Goal: Task Accomplishment & Management: Complete application form

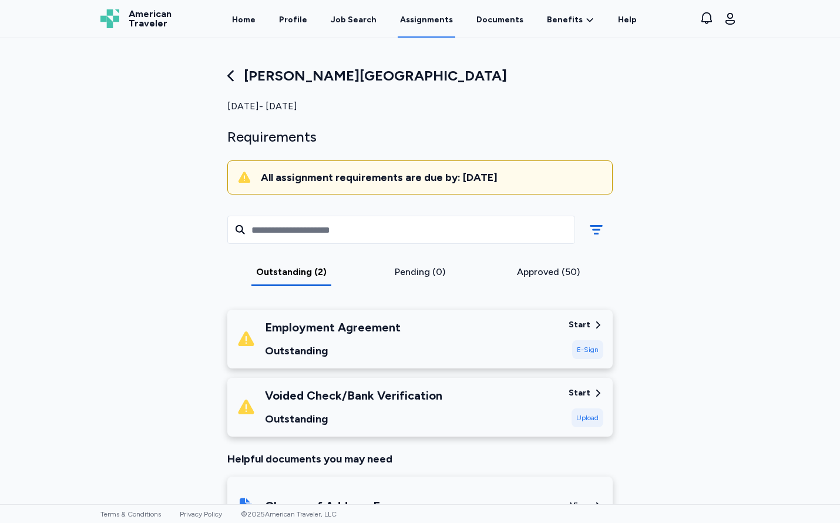
click at [441, 413] on div "Voided Check/Bank Verification Outstanding" at bounding box center [398, 407] width 323 height 40
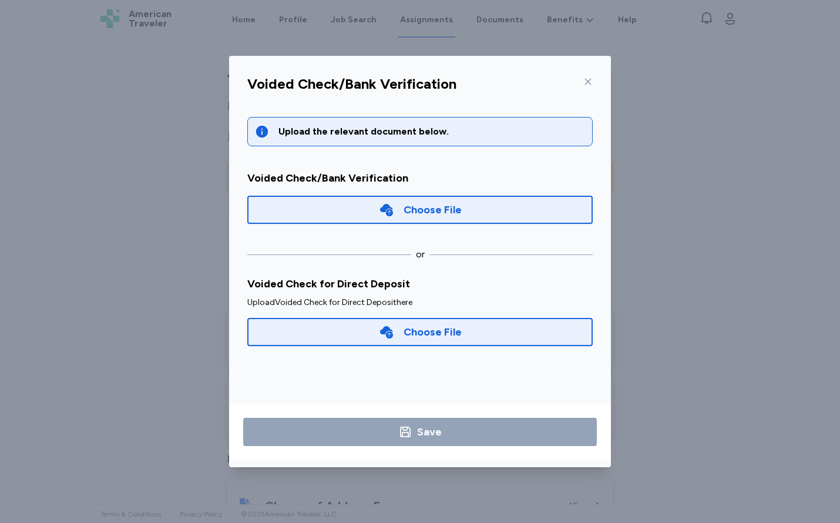
click at [592, 81] on icon at bounding box center [588, 81] width 9 height 9
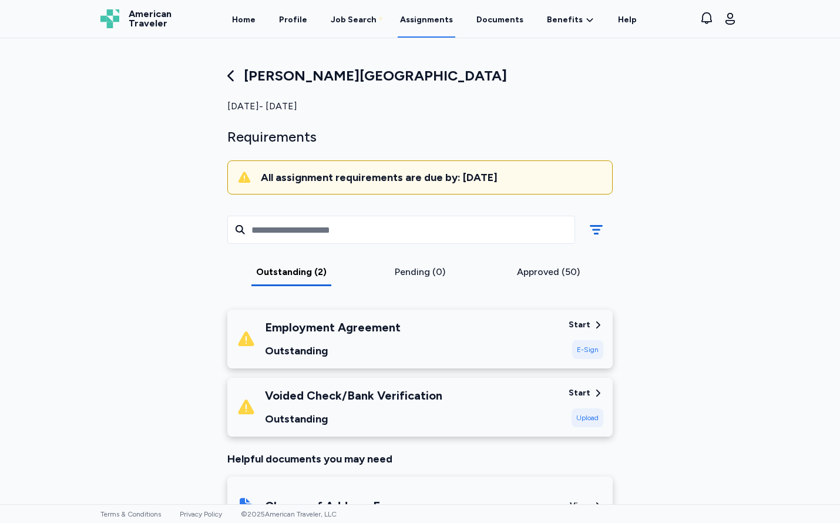
click at [313, 327] on div "Employment Agreement" at bounding box center [333, 327] width 136 height 16
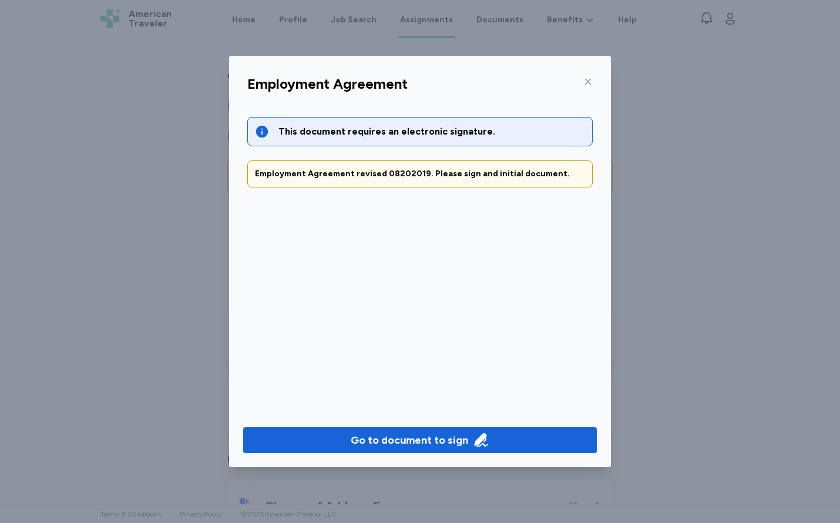
click at [590, 83] on icon at bounding box center [588, 82] width 6 height 6
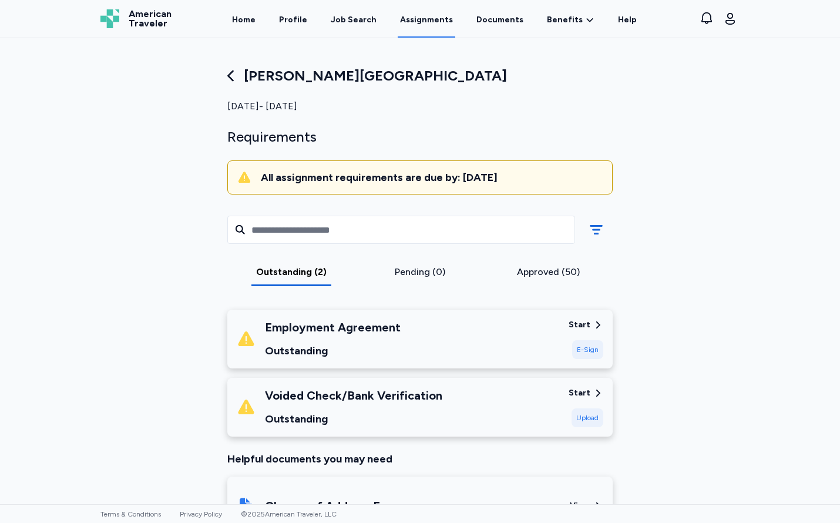
click at [579, 390] on div "Start" at bounding box center [580, 393] width 22 height 12
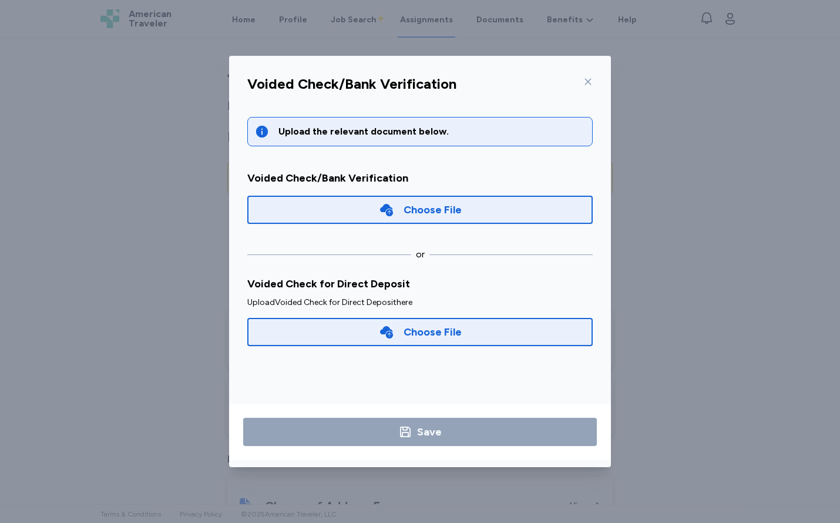
click at [397, 331] on div "Choose File" at bounding box center [420, 332] width 83 height 16
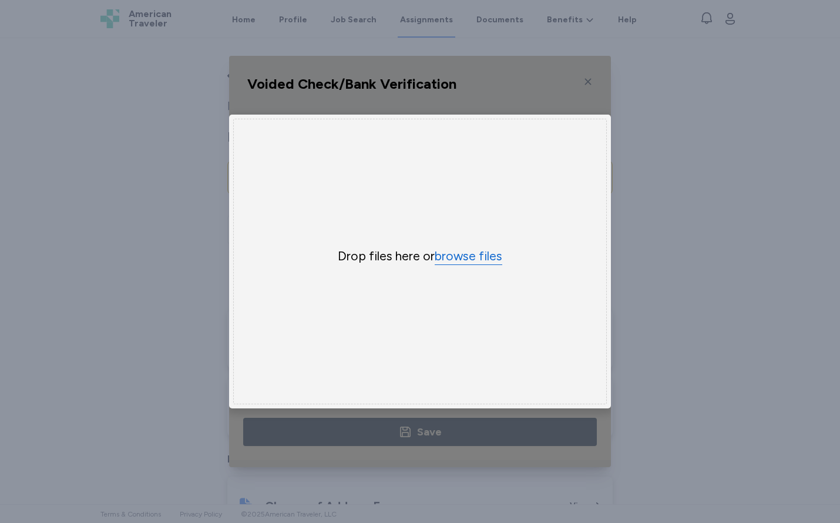
click at [470, 262] on button "browse files" at bounding box center [469, 256] width 68 height 17
click at [442, 268] on div "Drop files here or browse files" at bounding box center [420, 262] width 374 height 286
click at [444, 253] on button "browse files" at bounding box center [469, 256] width 68 height 17
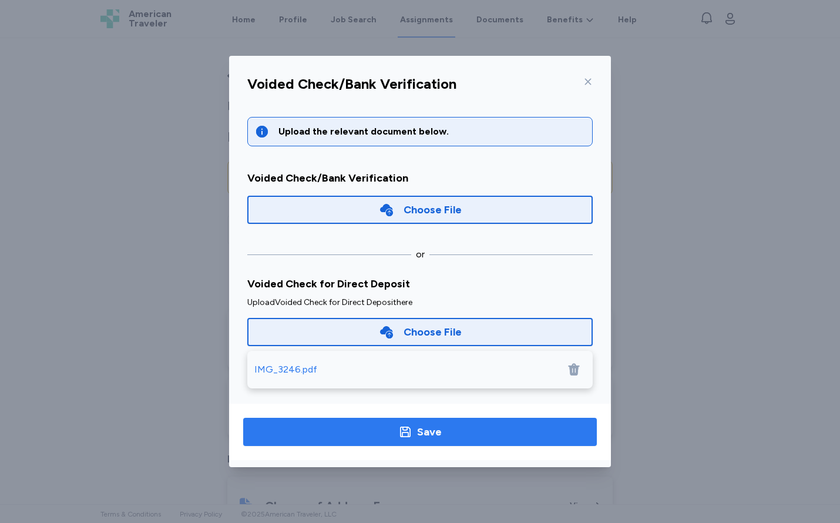
click at [468, 436] on span "Save" at bounding box center [420, 432] width 335 height 16
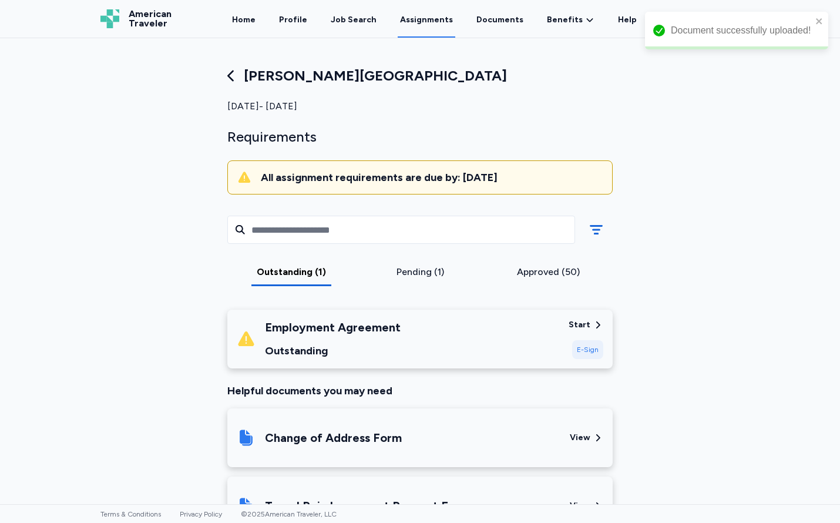
click at [521, 342] on div "Employment Agreement Outstanding" at bounding box center [398, 339] width 323 height 40
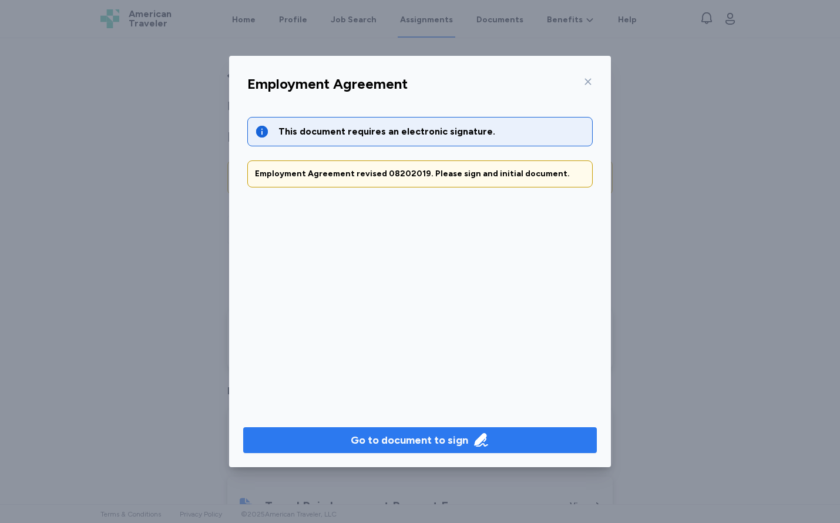
click at [453, 437] on div "Go to document to sign" at bounding box center [410, 440] width 118 height 16
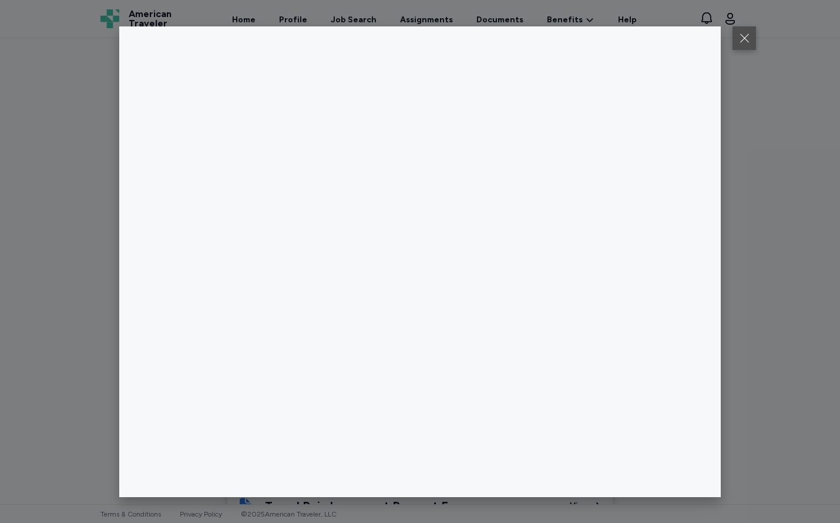
click at [744, 40] on button at bounding box center [745, 38] width 24 height 24
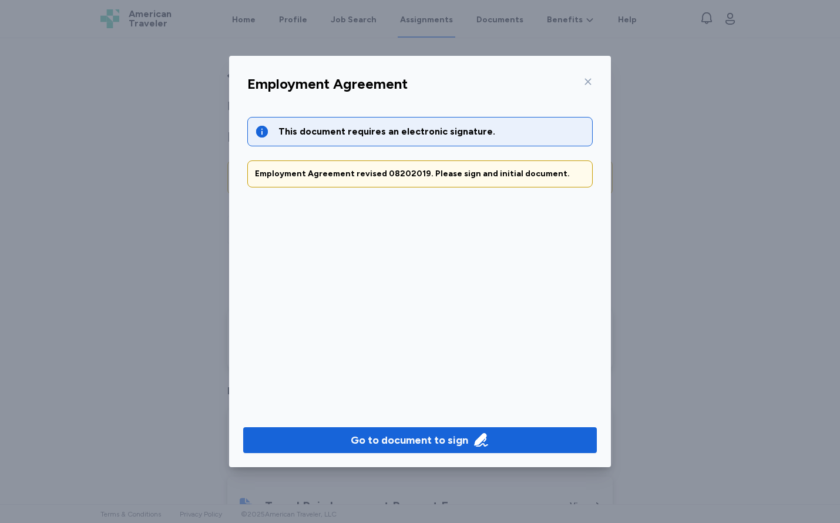
click at [755, 185] on div "Employment Agreement This document requires an electronic signature. Employment…" at bounding box center [420, 261] width 840 height 523
